Goal: Task Accomplishment & Management: Complete application form

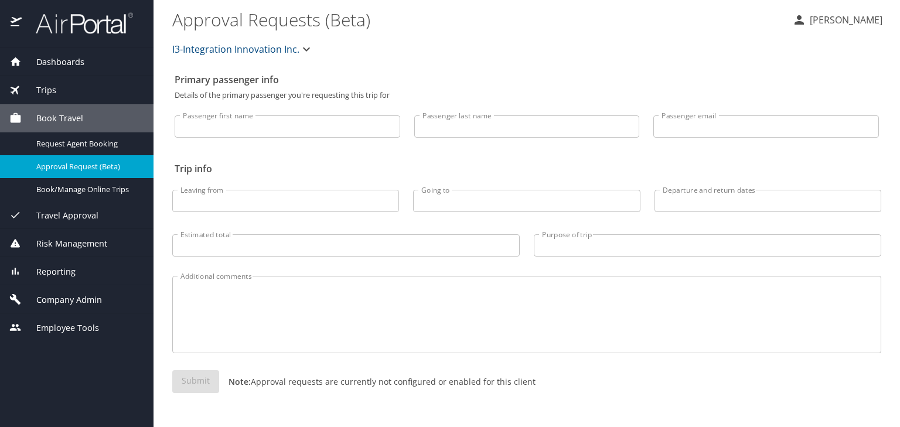
click at [80, 303] on span "Company Admin" at bounding box center [62, 299] width 80 height 13
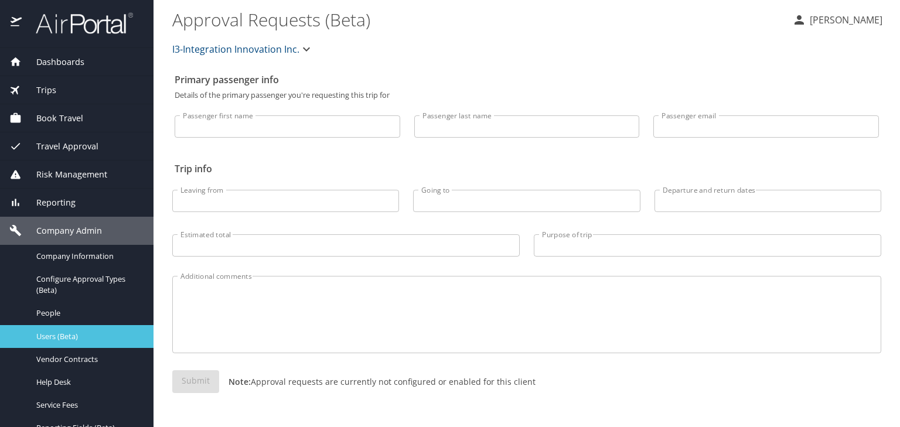
click at [74, 341] on span "Users (Beta)" at bounding box center [87, 336] width 103 height 11
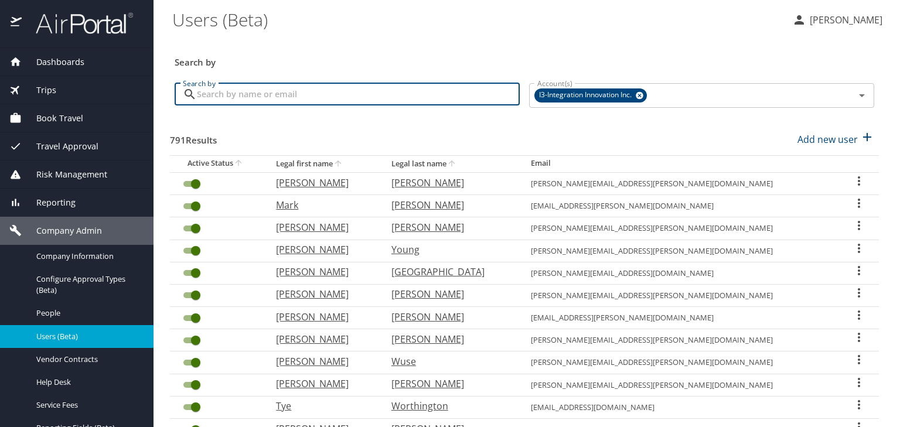
click at [412, 90] on input "Search by" at bounding box center [358, 94] width 323 height 22
type input "[PERSON_NAME]"
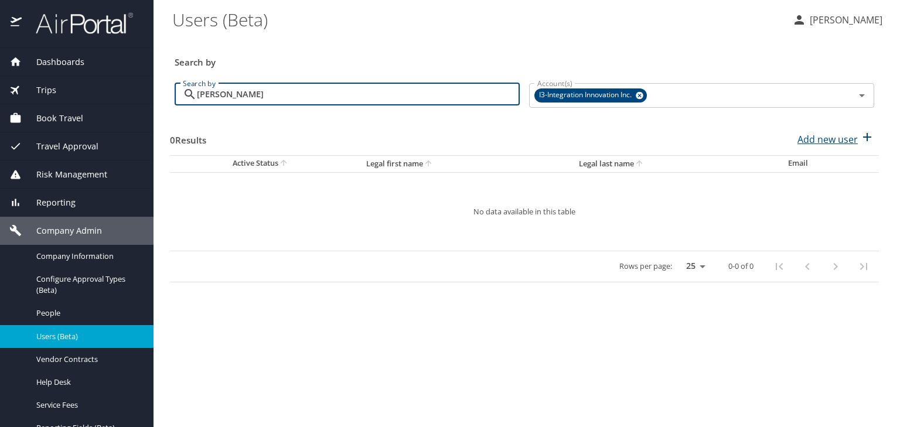
click at [845, 144] on p "Add new user" at bounding box center [827, 139] width 60 height 14
select select "US"
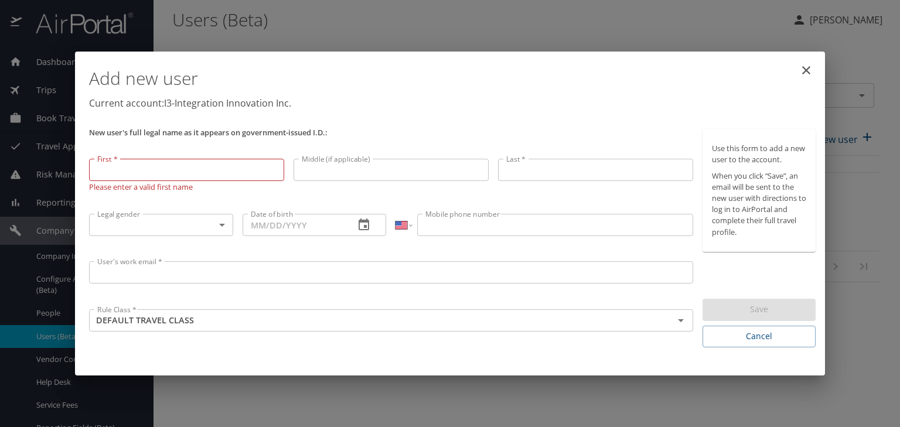
click at [190, 173] on input "First *" at bounding box center [186, 170] width 195 height 22
paste input "[PERSON_NAME]"
type input "[PERSON_NAME]"
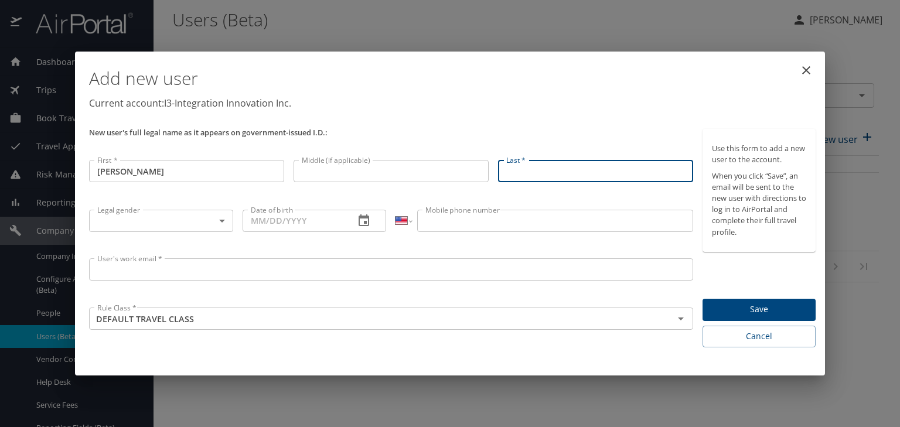
paste input "[PERSON_NAME]"
type input "[PERSON_NAME]"
click at [202, 213] on body "Dashboards AirPortal 360™ Manager My Travel Dashboard Trips Airtinerary® Lookup…" at bounding box center [450, 213] width 900 height 427
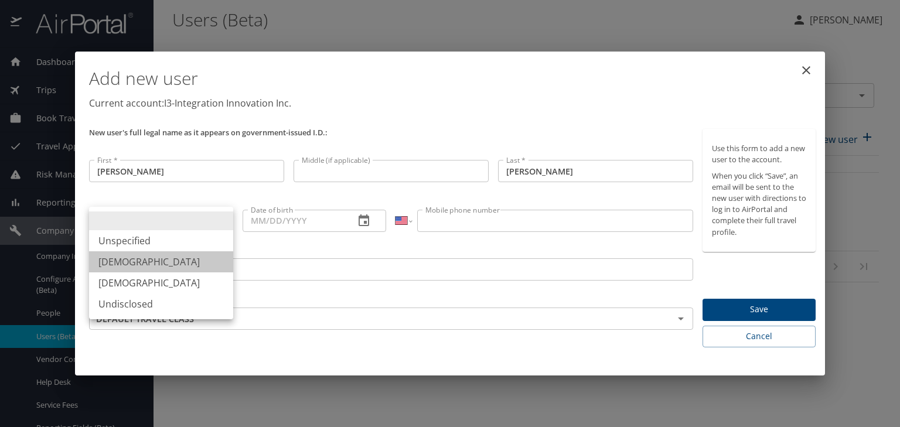
click at [182, 259] on li "[DEMOGRAPHIC_DATA]" at bounding box center [161, 261] width 144 height 21
type input "[DEMOGRAPHIC_DATA]"
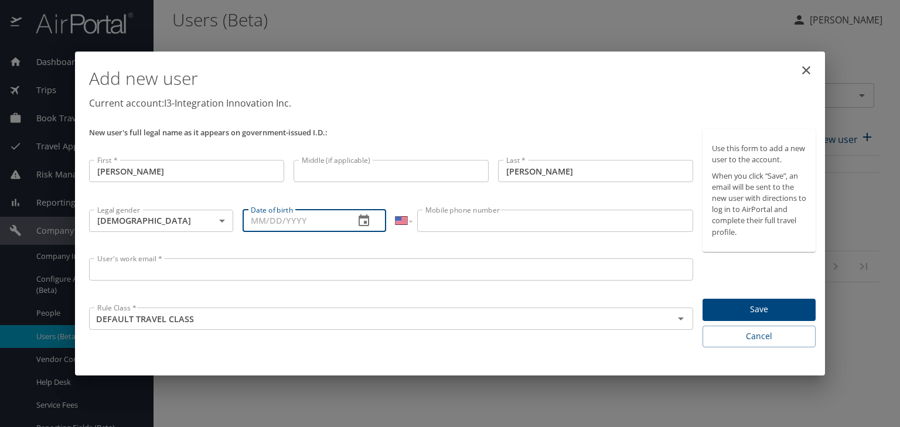
click at [261, 224] on input "Date of birth" at bounding box center [293, 221] width 103 height 22
type input "[DATE]"
click at [450, 218] on input "Mobile phone number" at bounding box center [554, 221] width 275 height 22
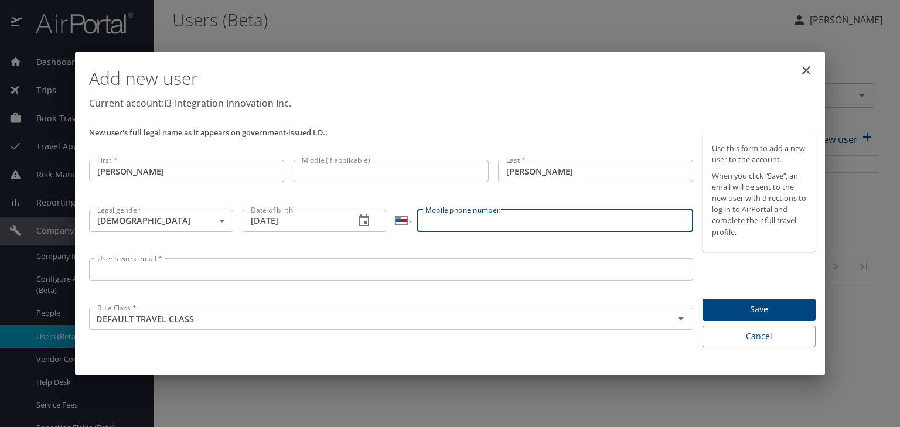
paste input "[PHONE_NUMBER]"
type input "[PHONE_NUMBER]"
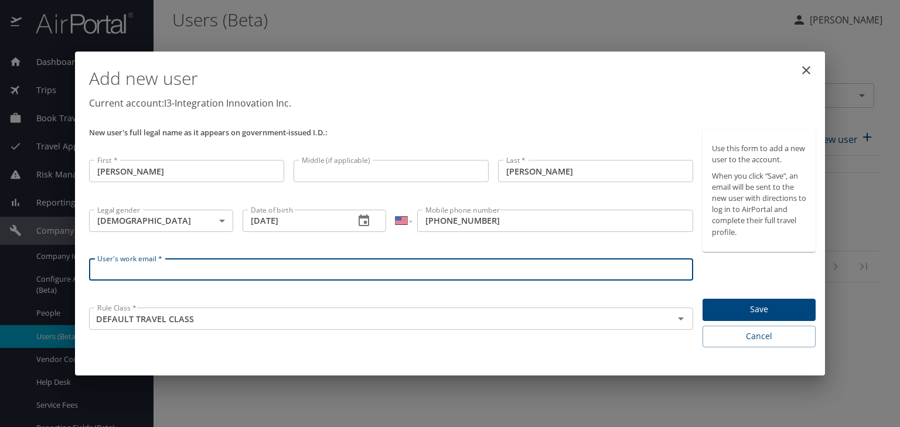
paste input "[PERSON_NAME][EMAIL_ADDRESS][PERSON_NAME][DOMAIN_NAME]"
type input "[PERSON_NAME][EMAIL_ADDRESS][PERSON_NAME][DOMAIN_NAME]"
click at [754, 315] on span "Save" at bounding box center [759, 309] width 94 height 15
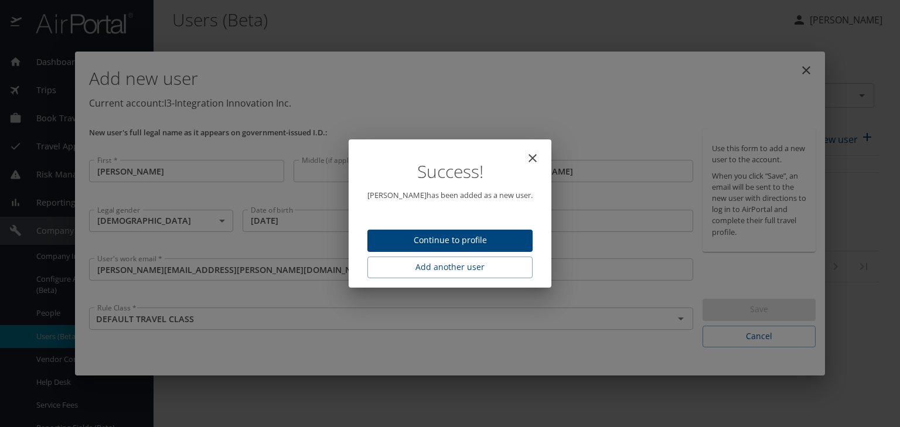
click at [460, 237] on span "Continue to profile" at bounding box center [450, 240] width 146 height 15
select select "US"
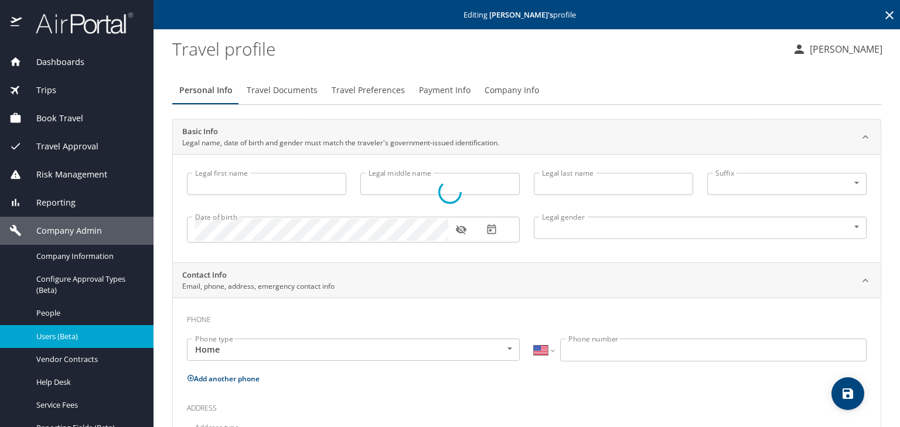
type input "[PERSON_NAME]"
type input "[DEMOGRAPHIC_DATA]"
select select "US"
